Goal: Information Seeking & Learning: Learn about a topic

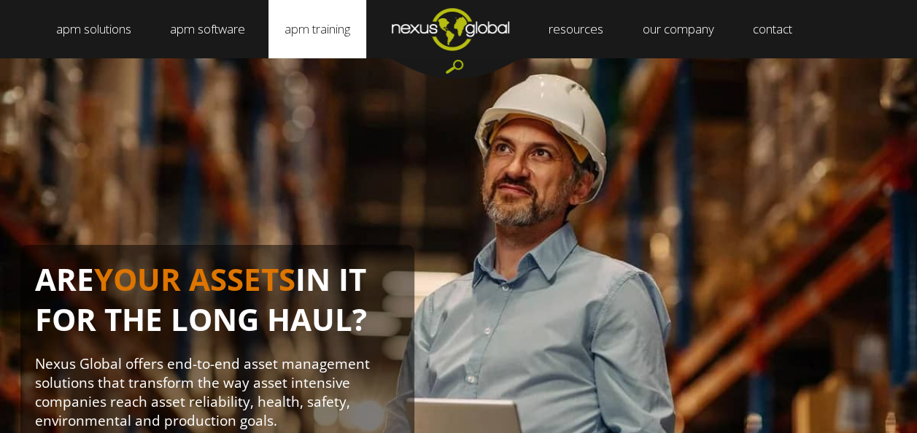
click at [325, 26] on link "apm training" at bounding box center [318, 29] width 98 height 58
